Goal: Navigation & Orientation: Find specific page/section

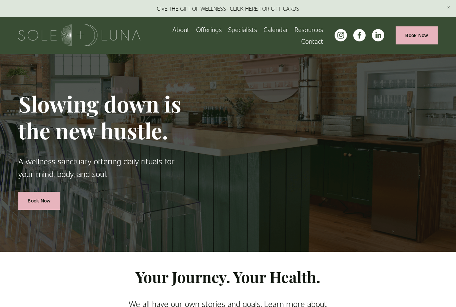
click at [243, 28] on link "Specialists" at bounding box center [242, 30] width 29 height 12
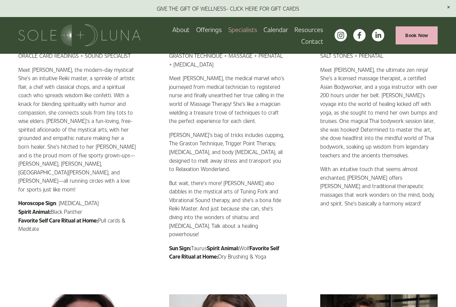
scroll to position [134, 0]
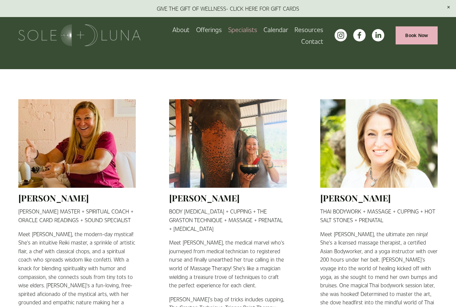
click at [270, 30] on link "Calendar" at bounding box center [276, 30] width 25 height 12
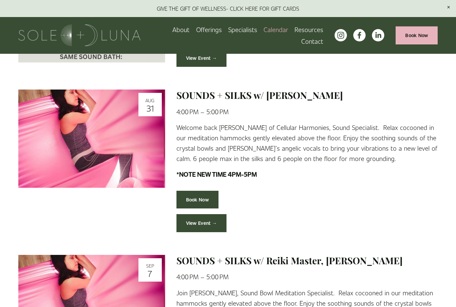
scroll to position [200, 0]
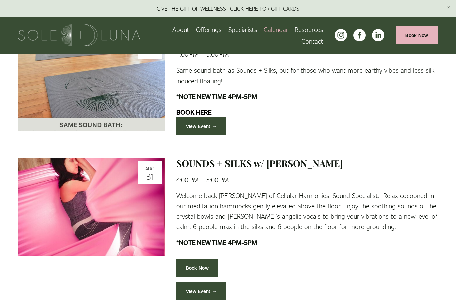
click at [181, 32] on link "About" at bounding box center [181, 30] width 17 height 12
